Goal: Find specific page/section: Find specific page/section

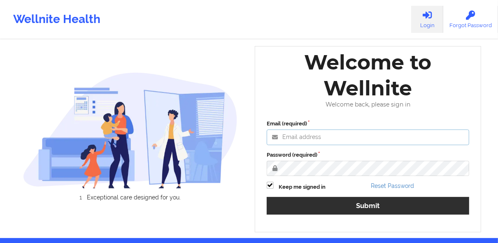
type input "[PERSON_NAME][EMAIL_ADDRESS][DOMAIN_NAME]"
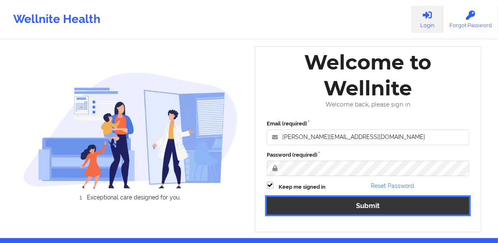
click at [329, 206] on div "Email (required) [PERSON_NAME][EMAIL_ADDRESS][DOMAIN_NAME] Password (required) …" at bounding box center [368, 170] width 214 height 112
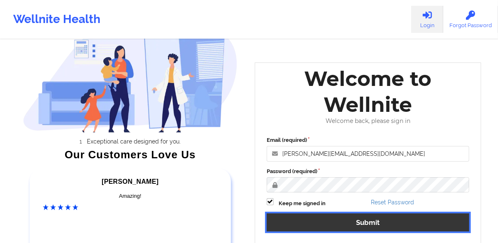
scroll to position [134, 0]
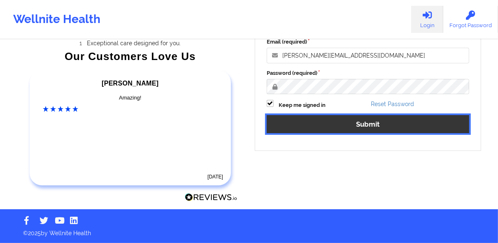
click at [343, 124] on button "Submit" at bounding box center [367, 124] width 202 height 18
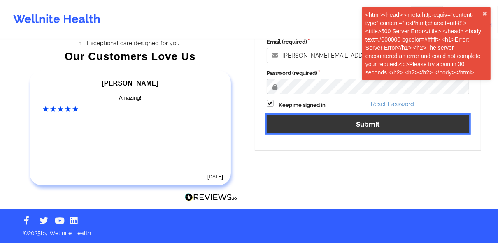
click at [349, 126] on button "Submit" at bounding box center [367, 124] width 202 height 18
click at [365, 126] on button "Submit" at bounding box center [367, 124] width 202 height 18
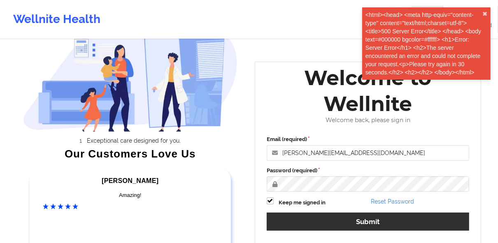
scroll to position [36, 0]
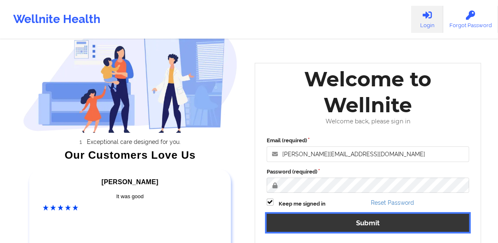
click at [364, 219] on button "Submit" at bounding box center [367, 223] width 202 height 18
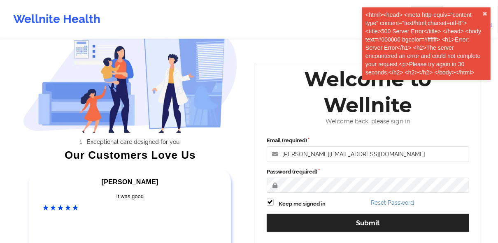
drag, startPoint x: 312, startPoint y: 2, endPoint x: 303, endPoint y: 9, distance: 11.7
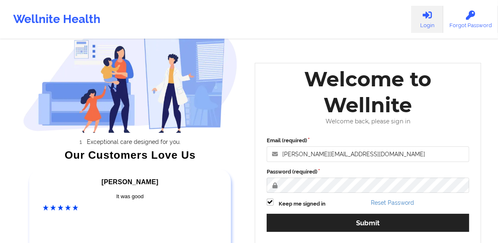
drag, startPoint x: 303, startPoint y: 9, endPoint x: 261, endPoint y: 59, distance: 65.1
click at [261, 59] on div "Welcome to Wellnite Welcome back, please sign in Email (required) [PERSON_NAME]…" at bounding box center [368, 156] width 238 height 198
click at [256, 54] on div "Exceptional care designed for you. Our Customers Love Us [PERSON_NAME] C Amazin…" at bounding box center [249, 136] width 475 height 344
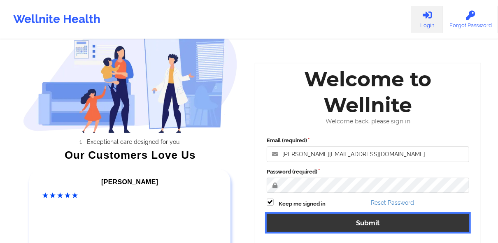
click at [380, 223] on button "Submit" at bounding box center [367, 223] width 202 height 18
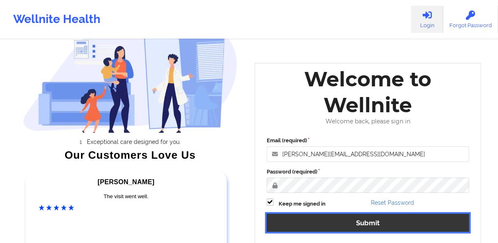
click at [373, 227] on button "Submit" at bounding box center [367, 223] width 202 height 18
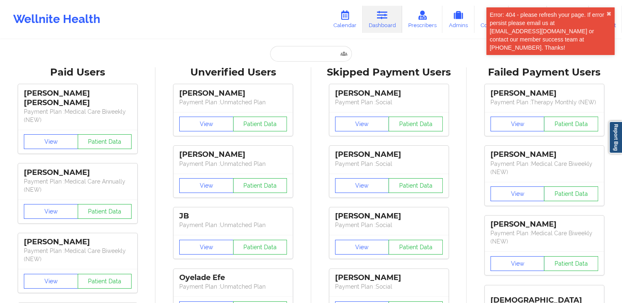
click at [171, 31] on div "Wellnite Health Calendar Dashboard Prescribers Admins Coaches Therapists Medica…" at bounding box center [311, 19] width 622 height 33
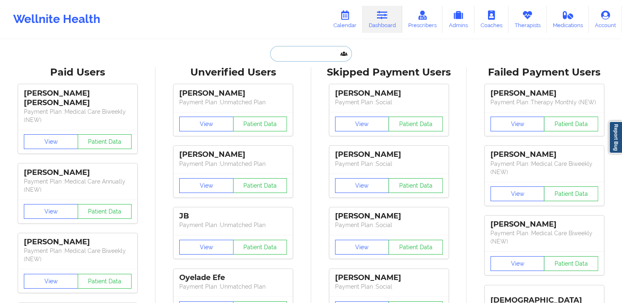
click at [317, 51] on input "text" at bounding box center [310, 54] width 81 height 16
paste input "[PERSON_NAME]"
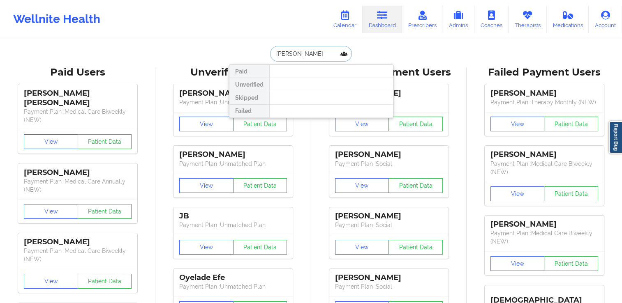
click at [273, 57] on input "[PERSON_NAME]" at bounding box center [310, 54] width 81 height 16
type input "[PERSON_NAME]"
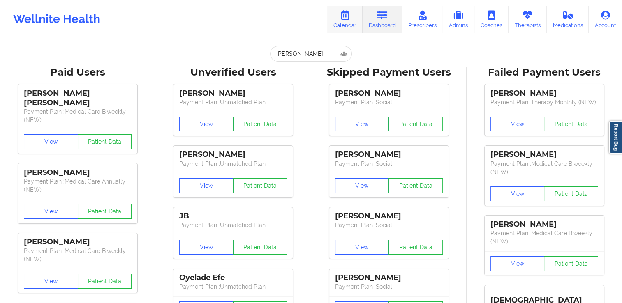
click at [347, 15] on icon at bounding box center [345, 15] width 11 height 9
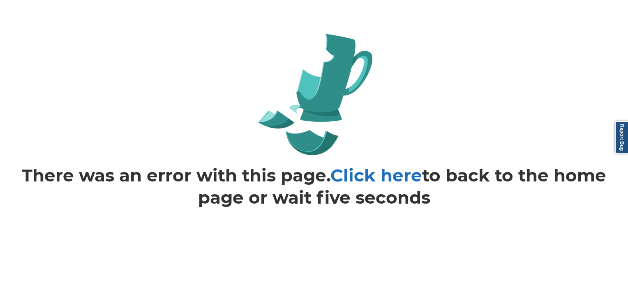
click at [367, 175] on link "Click here" at bounding box center [377, 175] width 92 height 21
